Goal: Book appointment/travel/reservation

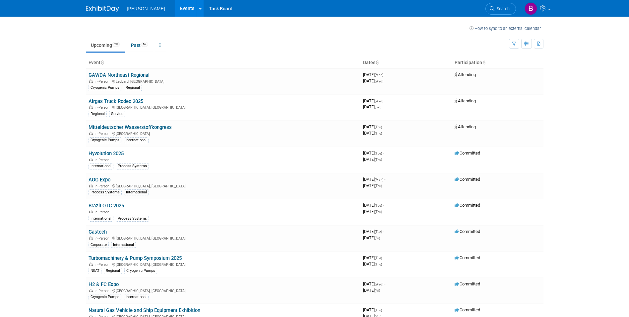
click at [146, 9] on span "[PERSON_NAME]" at bounding box center [146, 8] width 38 height 5
click at [199, 8] on icon at bounding box center [200, 9] width 3 height 4
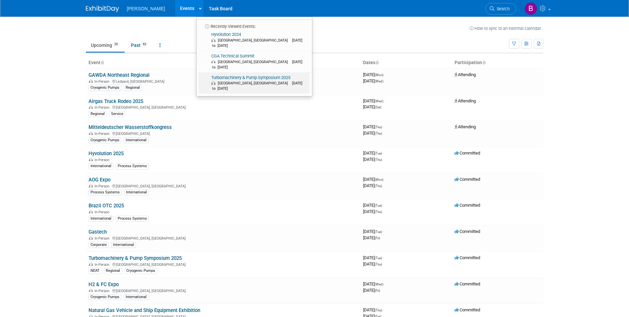
click at [218, 73] on link "Turbomachinery & Pump Symposium 2025 Houston, TX Sep 16, 2025 to Sep 18, 2025" at bounding box center [254, 83] width 111 height 21
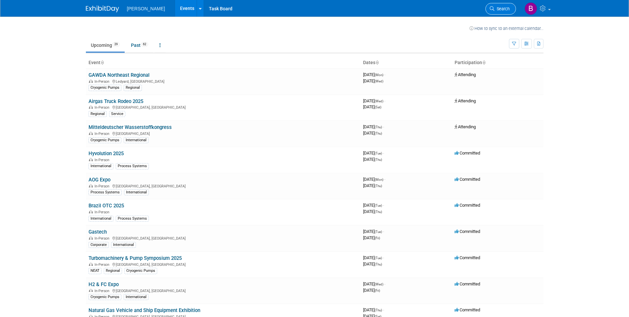
click at [503, 9] on span "Search" at bounding box center [502, 8] width 15 height 5
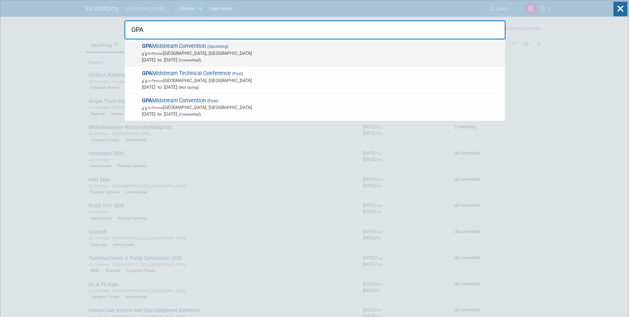
type input "GPA"
click at [191, 51] on span "In-Person [GEOGRAPHIC_DATA], [GEOGRAPHIC_DATA]" at bounding box center [322, 53] width 360 height 7
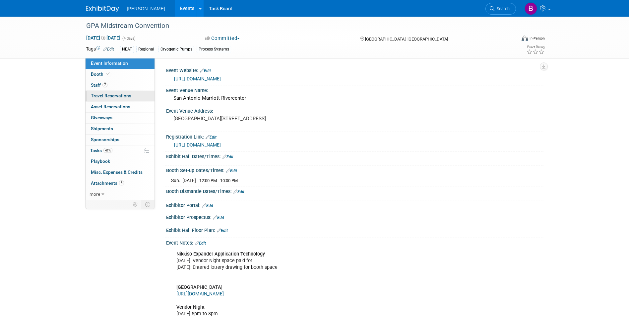
click at [115, 96] on span "Travel Reservations 0" at bounding box center [111, 95] width 40 height 5
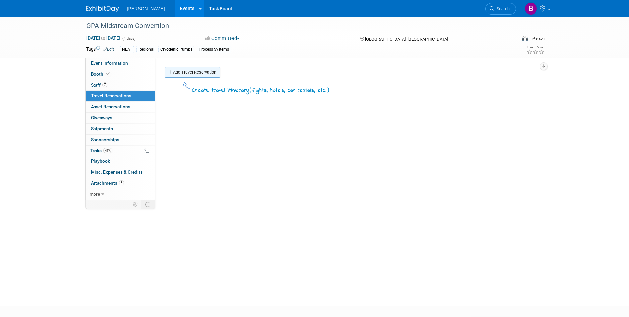
click at [188, 74] on link "Add Travel Reservation" at bounding box center [192, 72] width 55 height 11
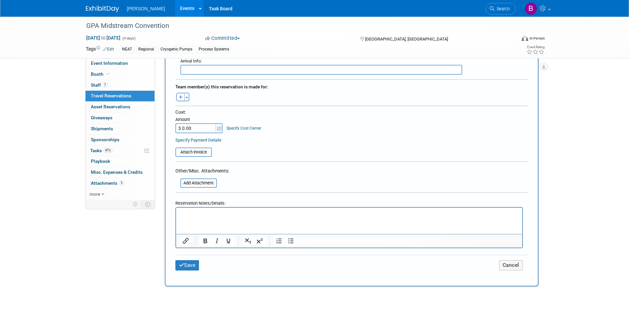
scroll to position [293, 0]
click at [102, 194] on icon at bounding box center [103, 194] width 3 height 5
click at [127, 61] on span "Event Information" at bounding box center [109, 62] width 37 height 5
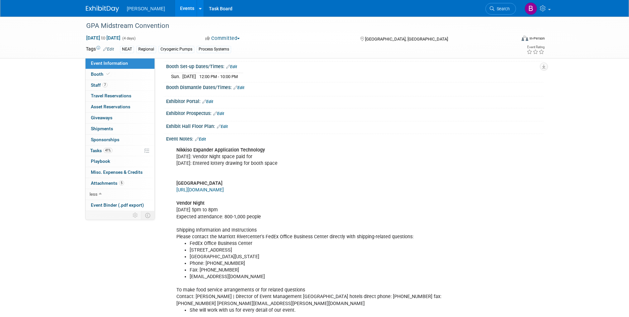
scroll to position [112, 0]
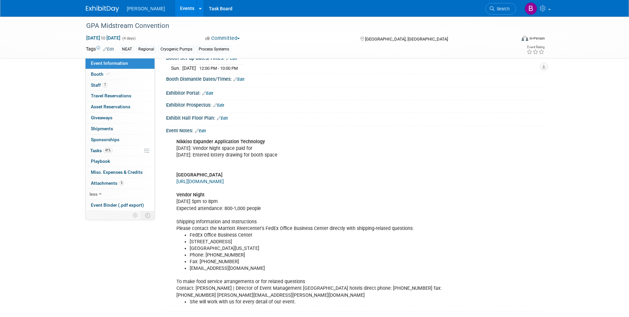
click at [219, 184] on link "https://book.passkey.com/event/50947069/owner/13181/home" at bounding box center [199, 181] width 47 height 6
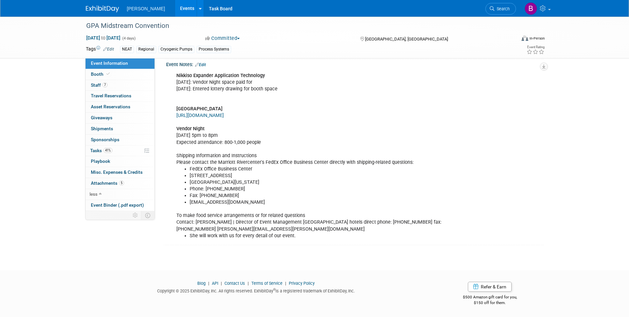
scroll to position [0, 0]
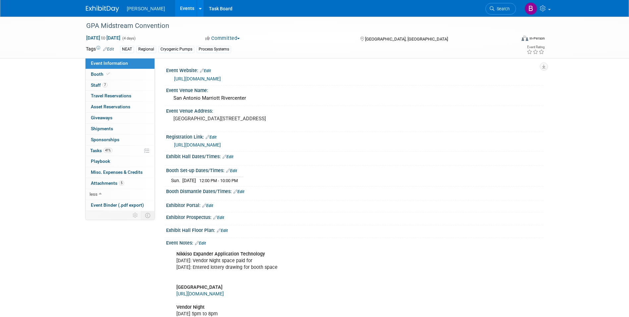
drag, startPoint x: 529, startPoint y: 160, endPoint x: 533, endPoint y: 154, distance: 7.1
click at [533, 154] on div "Event Website: Edit https://www.gpamidstreamconvention.org/ Event Venue Name: S…" at bounding box center [352, 244] width 374 height 358
